Goal: Transaction & Acquisition: Purchase product/service

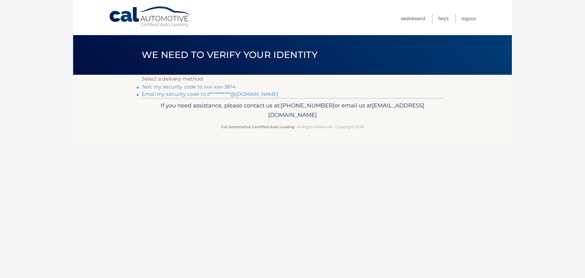
click at [197, 87] on link "Text my security code to xxx-xxx-3814" at bounding box center [189, 87] width 94 height 6
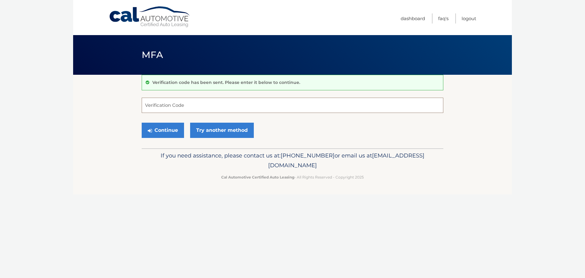
click at [211, 107] on input "Verification Code" at bounding box center [293, 104] width 302 height 15
type input "715032"
click at [142, 122] on button "Continue" at bounding box center [163, 129] width 42 height 15
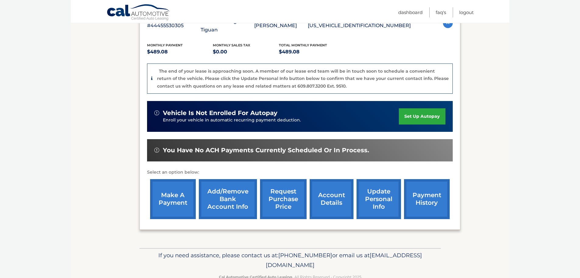
scroll to position [122, 0]
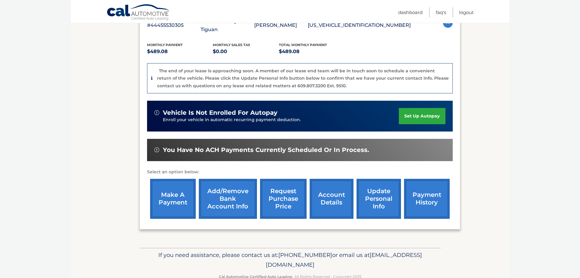
click at [167, 191] on link "make a payment" at bounding box center [173, 199] width 46 height 40
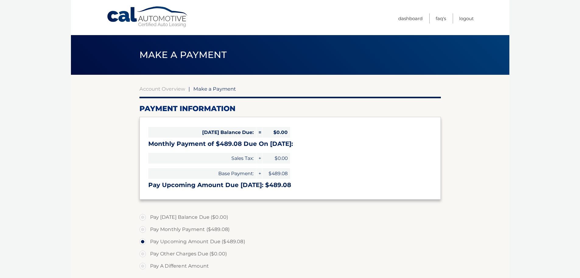
select select "MmZiZTAzZDEtYjNlYy00MDViLWFmOTYtMTc4NTA3OWRjZmUz"
click at [153, 89] on link "Account Overview" at bounding box center [163, 89] width 46 height 6
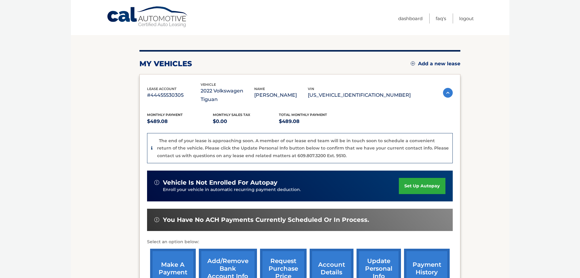
scroll to position [129, 0]
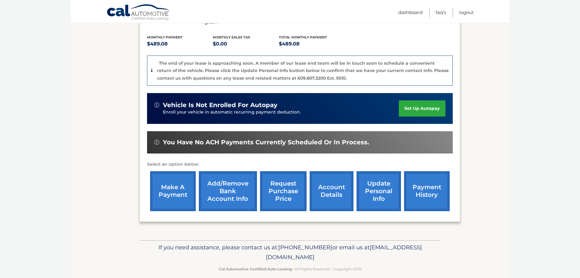
click at [337, 182] on link "account details" at bounding box center [332, 191] width 44 height 40
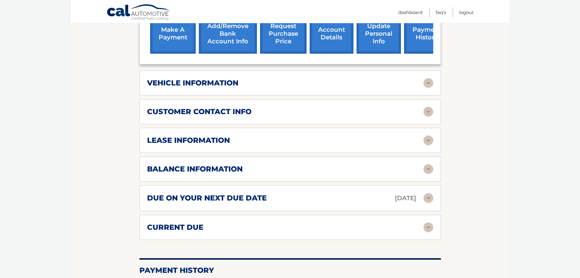
scroll to position [244, 0]
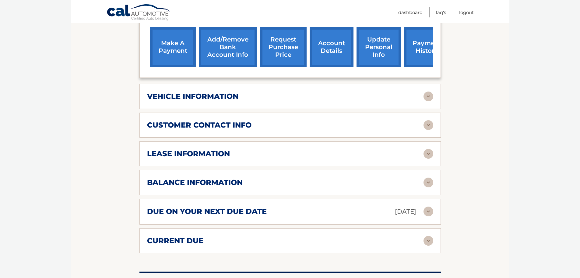
click at [203, 158] on div "lease information" at bounding box center [290, 154] width 286 height 10
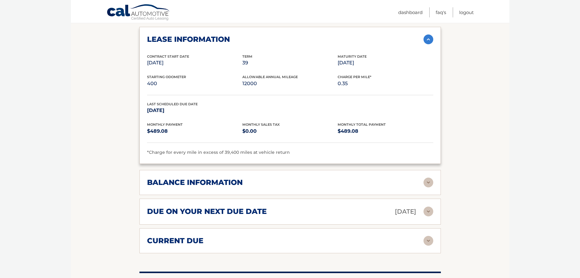
scroll to position [206, 0]
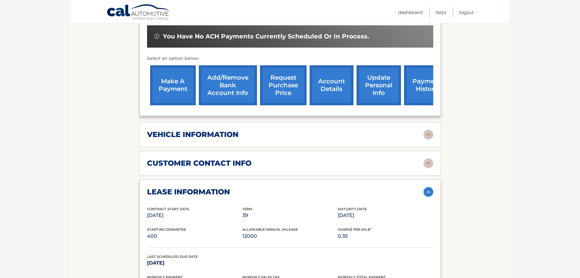
click at [177, 86] on link "make a payment" at bounding box center [173, 85] width 46 height 40
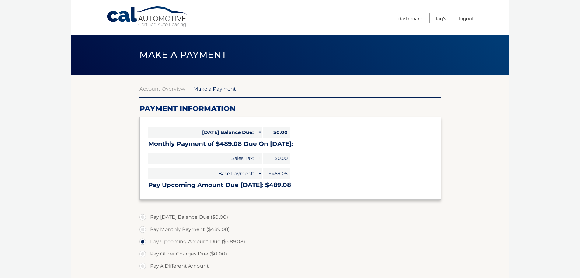
select select "MmZiZTAzZDEtYjNlYy00MDViLWFmOTYtMTc4NTA3OWRjZmUz"
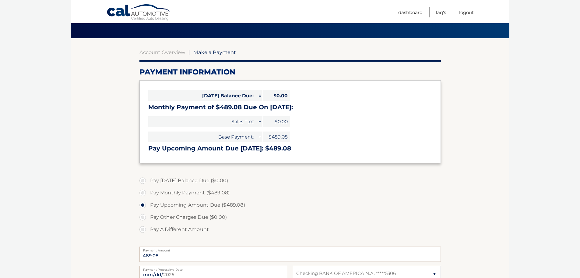
scroll to position [91, 0]
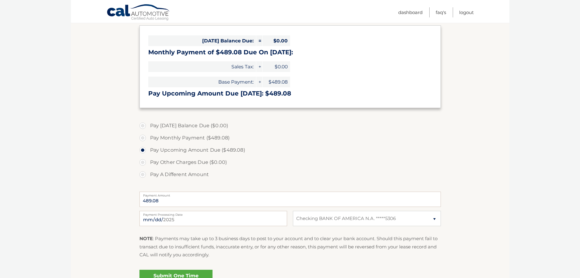
click at [217, 139] on label "Pay Monthly Payment ($489.08)" at bounding box center [291, 138] width 302 height 12
click at [148, 139] on input "Pay Monthly Payment ($489.08)" at bounding box center [145, 137] width 6 height 10
radio input "true"
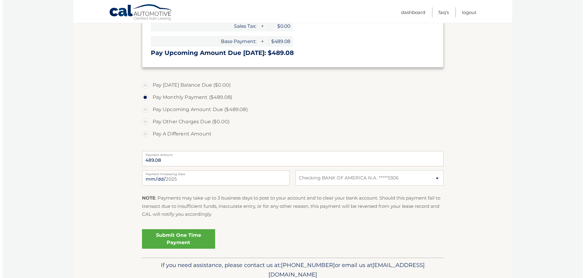
scroll to position [158, 0]
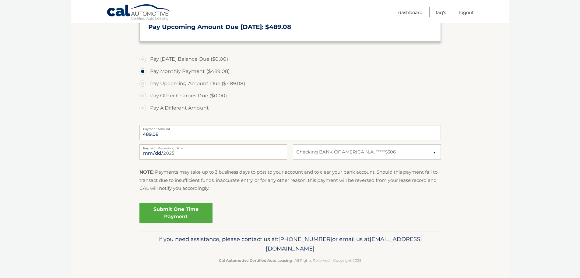
click at [184, 204] on link "Submit One Time Payment" at bounding box center [176, 212] width 73 height 19
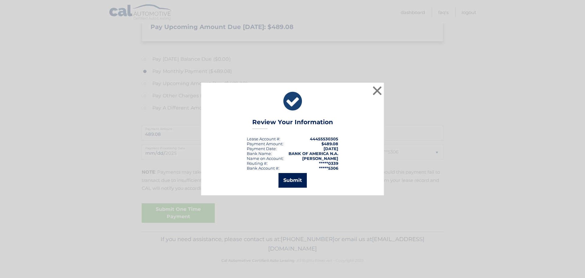
click at [300, 177] on button "Submit" at bounding box center [292, 180] width 28 height 15
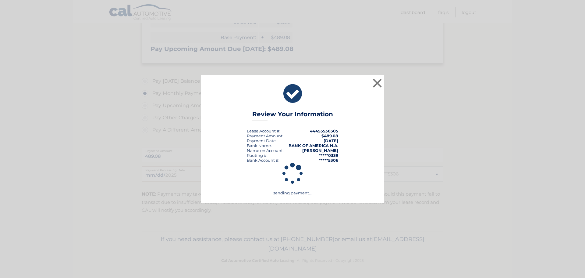
scroll to position [136, 0]
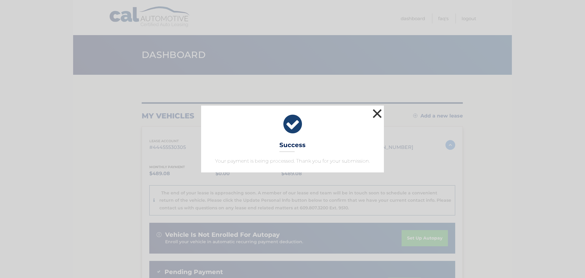
click at [373, 112] on button "×" at bounding box center [377, 113] width 12 height 12
